Goal: Information Seeking & Learning: Learn about a topic

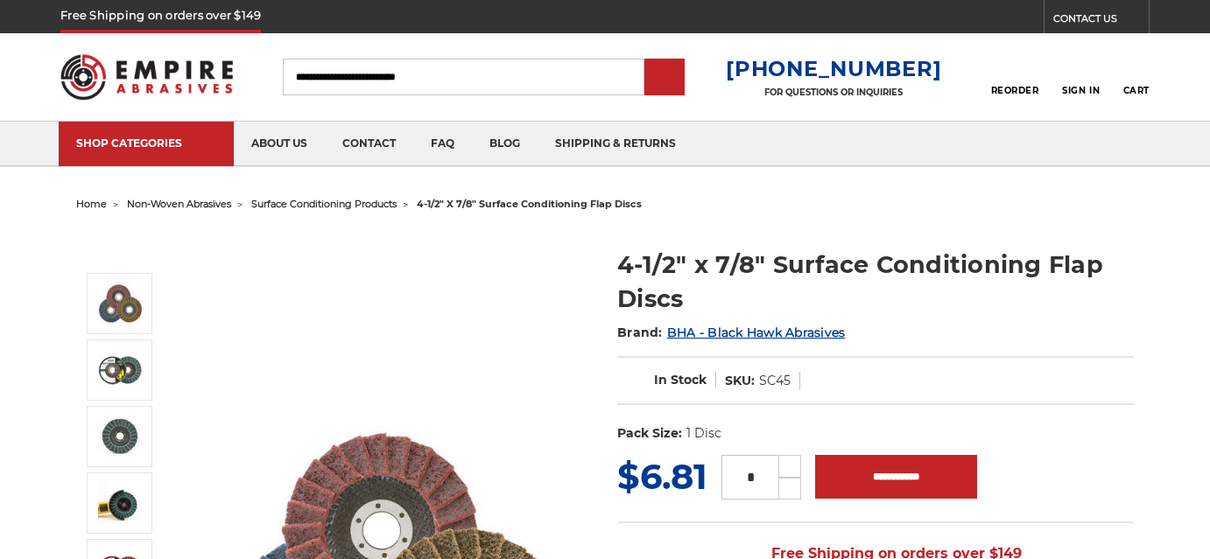
scroll to position [158, 0]
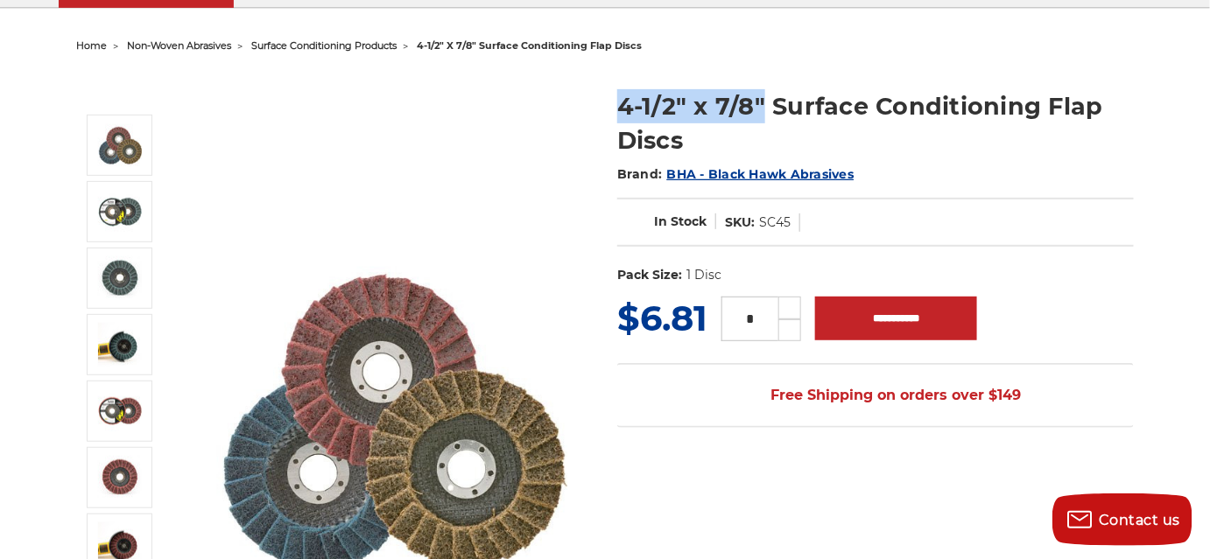
drag, startPoint x: 763, startPoint y: 97, endPoint x: 606, endPoint y: 96, distance: 157.6
click at [605, 96] on section "4-1/2" x 7/8" Surface Conditioning Flap Discs Brand: BHA - Black Hawk Abrasives…" at bounding box center [875, 182] width 541 height 222
click at [961, 65] on div at bounding box center [604, 438] width 1081 height 758
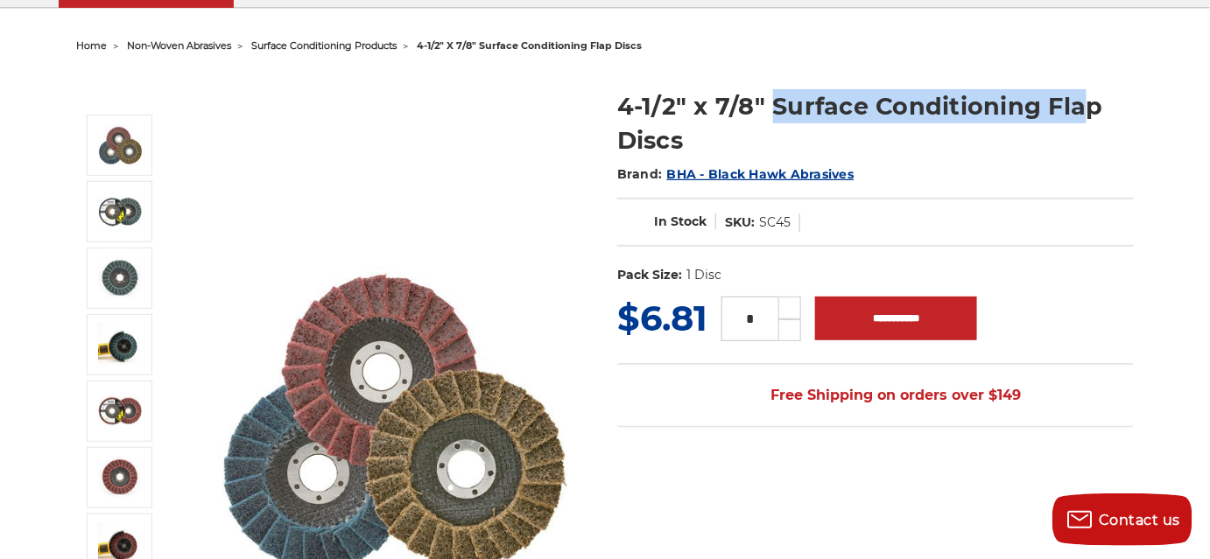
drag, startPoint x: 770, startPoint y: 97, endPoint x: 1076, endPoint y: 95, distance: 305.5
click at [1080, 95] on h1 "4-1/2" x 7/8" Surface Conditioning Flap Discs" at bounding box center [875, 123] width 517 height 68
click at [475, 367] on img at bounding box center [392, 426] width 350 height 341
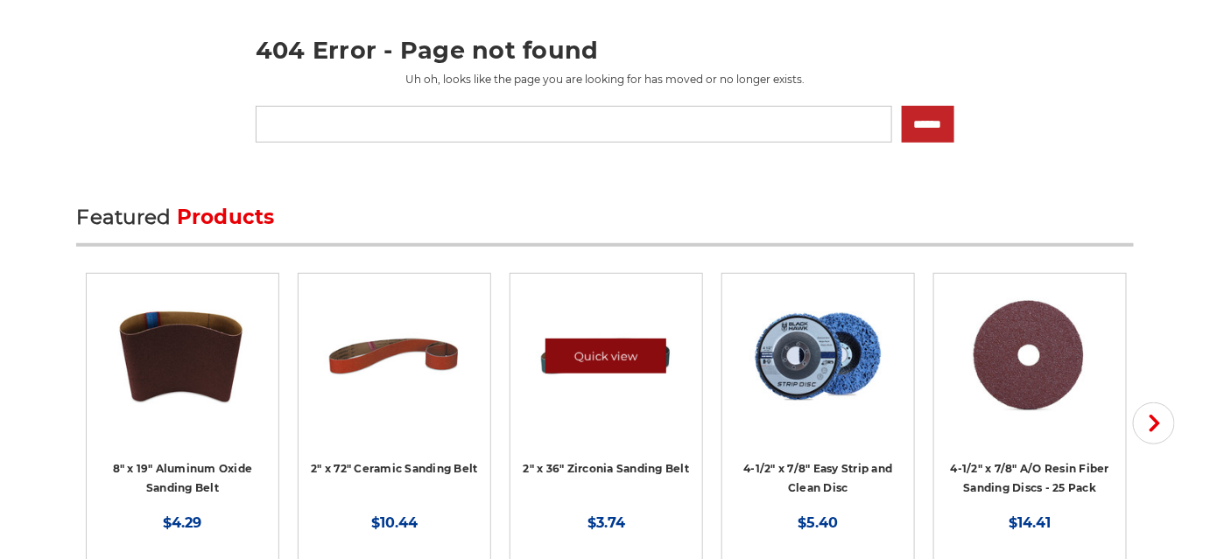
scroll to position [238, 0]
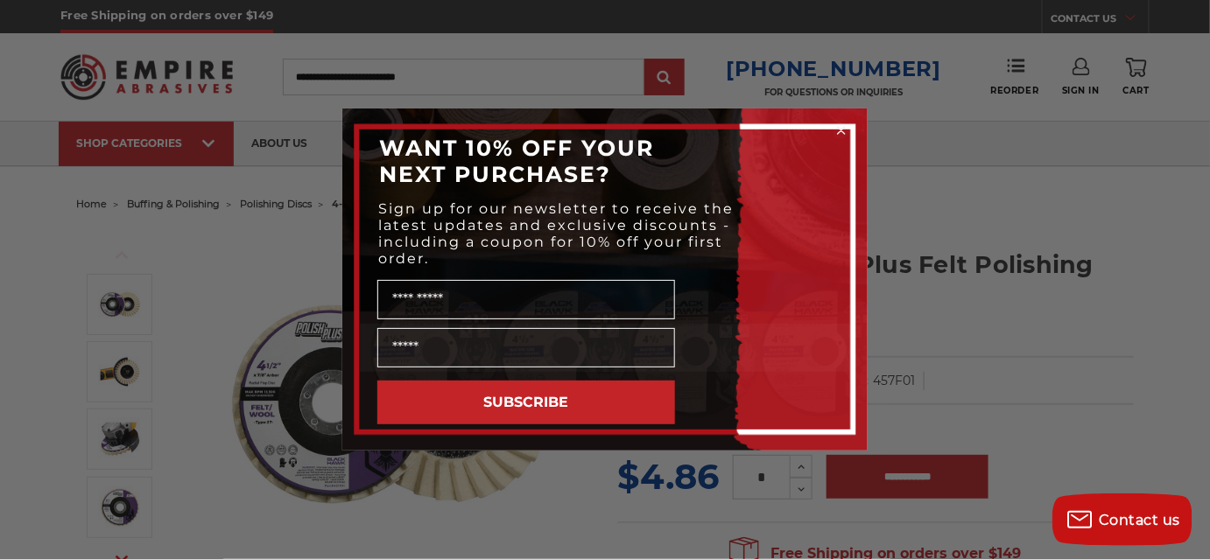
click at [835, 125] on circle "Close dialog" at bounding box center [841, 131] width 17 height 17
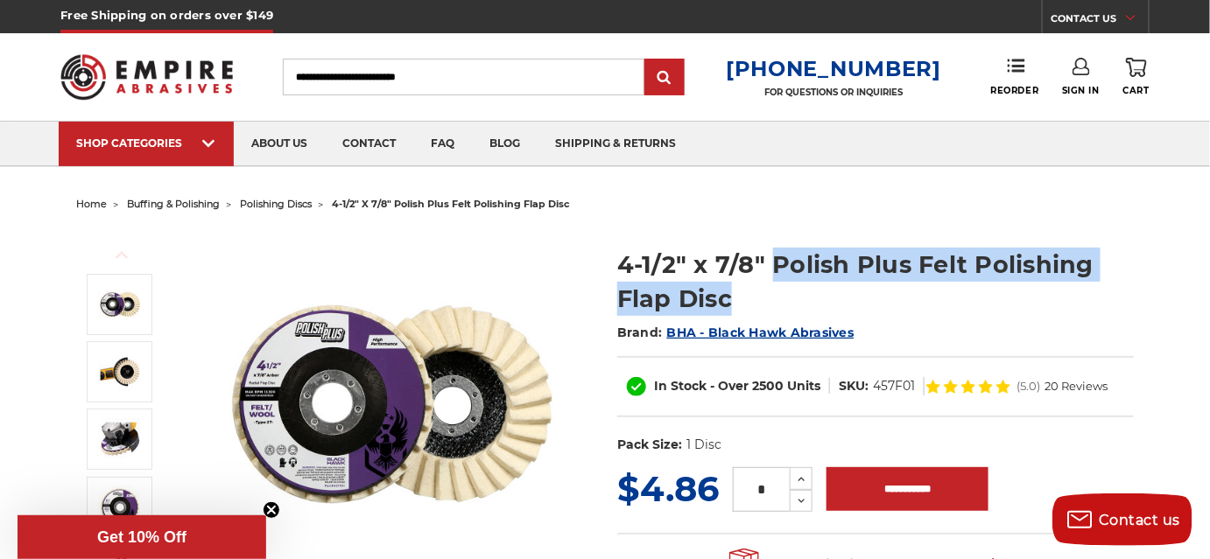
drag, startPoint x: 770, startPoint y: 257, endPoint x: 773, endPoint y: 301, distance: 44.7
click at [773, 301] on h1 "4-1/2" x 7/8" Polish Plus Felt Polishing Flap Disc" at bounding box center [875, 282] width 517 height 68
copy h1 "Polish Plus Felt Polishing Flap Disc"
